Goal: Book appointment/travel/reservation

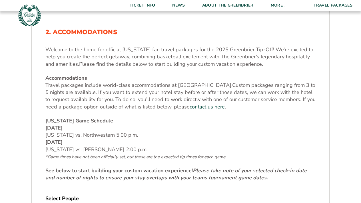
scroll to position [194, 0]
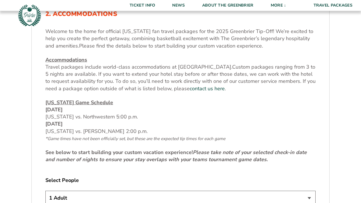
click at [132, 136] on span "*Game times have not been officially set, but these are the expected tip times …" at bounding box center [135, 139] width 180 height 6
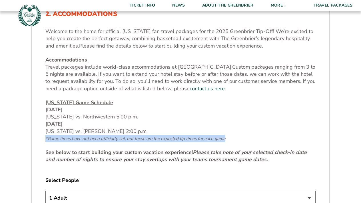
click at [132, 136] on span "*Game times have not been officially set, but these are the expected tip times …" at bounding box center [135, 139] width 180 height 6
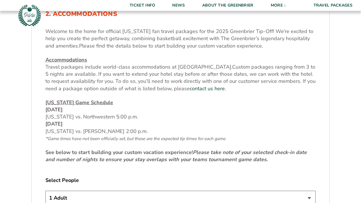
click at [132, 137] on span "*Game times have not been officially set, but these are the expected tip times …" at bounding box center [135, 139] width 180 height 6
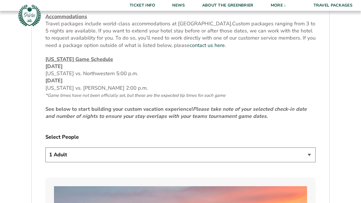
scroll to position [239, 0]
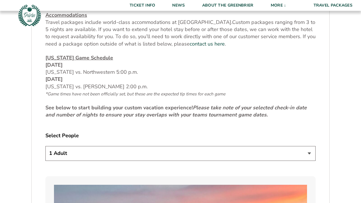
select select "2 Adults + 1 Child"
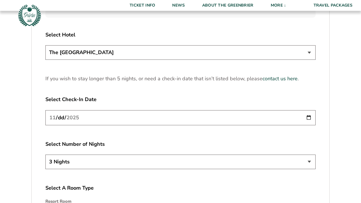
scroll to position [714, 0]
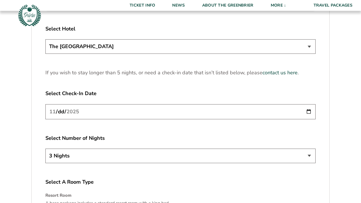
click at [179, 112] on input "[DATE]" at bounding box center [180, 111] width 270 height 15
click at [125, 107] on input "[DATE]" at bounding box center [180, 111] width 270 height 15
type input "[DATE]"
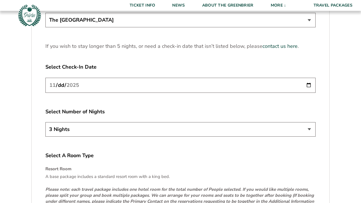
scroll to position [740, 0]
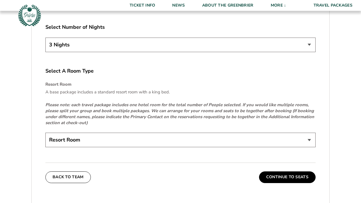
scroll to position [862, 0]
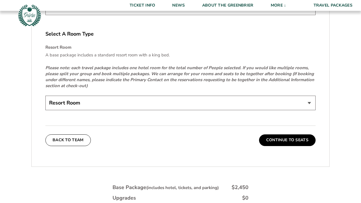
click at [202, 84] on p "Please note: each travel package includes one hotel room for the total number o…" at bounding box center [180, 77] width 270 height 24
click at [278, 140] on button "Continue To Seats" at bounding box center [287, 140] width 57 height 11
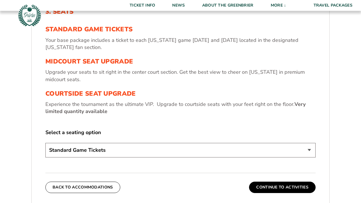
scroll to position [200, 0]
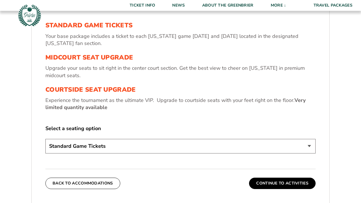
select select "Courtside Seat Upgrade"
click at [146, 125] on label "Select a seating option" at bounding box center [180, 128] width 270 height 7
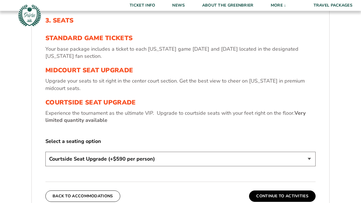
scroll to position [188, 0]
click at [151, 115] on p "Experience the tournament as the ultimate VIP. Upgrade to courtside seats with …" at bounding box center [180, 117] width 270 height 14
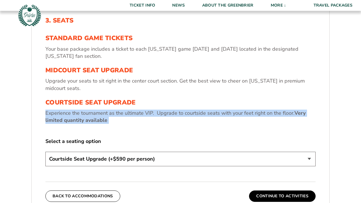
click at [151, 115] on p "Experience the tournament as the ultimate VIP. Upgrade to courtside seats with …" at bounding box center [180, 117] width 270 height 14
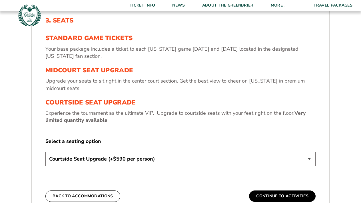
click at [151, 115] on p "Experience the tournament as the ultimate VIP. Upgrade to courtside seats with …" at bounding box center [180, 117] width 270 height 14
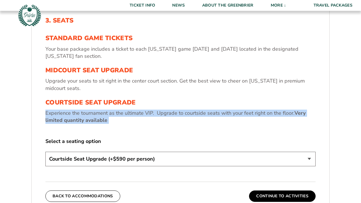
click at [151, 115] on p "Experience the tournament as the ultimate VIP. Upgrade to courtside seats with …" at bounding box center [180, 117] width 270 height 14
click at [150, 115] on p "Experience the tournament as the ultimate VIP. Upgrade to courtside seats with …" at bounding box center [180, 117] width 270 height 14
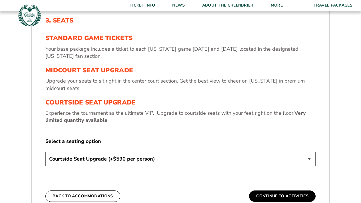
click at [162, 53] on p "Your base package includes a ticket to each [US_STATE] game [DATE] and [DATE] l…" at bounding box center [180, 53] width 270 height 14
click at [161, 49] on p "Your base package includes a ticket to each [US_STATE] game [DATE] and [DATE] l…" at bounding box center [180, 53] width 270 height 14
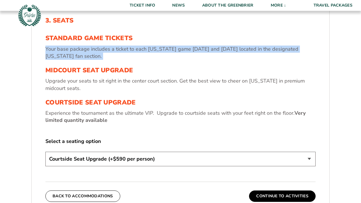
click at [161, 49] on p "Your base package includes a ticket to each [US_STATE] game [DATE] and [DATE] l…" at bounding box center [180, 53] width 270 height 14
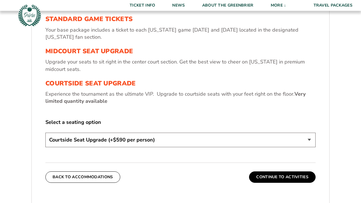
scroll to position [207, 0]
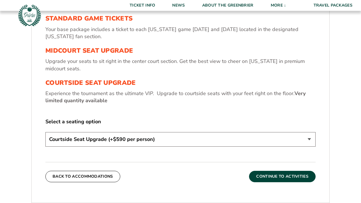
click at [269, 176] on button "Continue To Activities" at bounding box center [282, 176] width 66 height 11
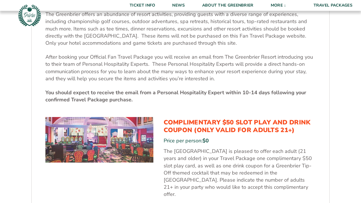
scroll to position [291, 0]
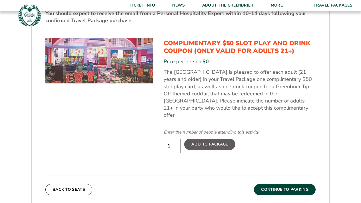
click at [274, 184] on button "Continue To Parking" at bounding box center [285, 189] width 62 height 11
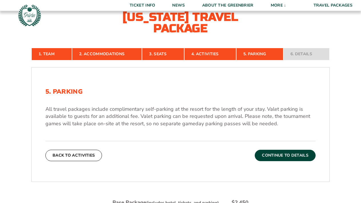
scroll to position [125, 0]
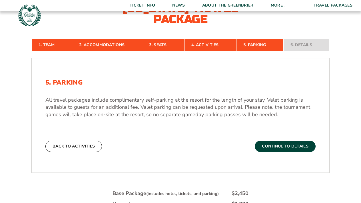
click at [277, 148] on button "Continue To Details" at bounding box center [285, 146] width 61 height 11
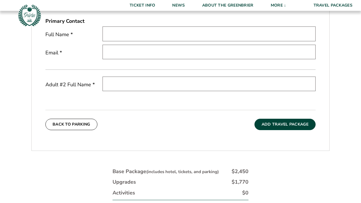
scroll to position [228, 0]
